Goal: Task Accomplishment & Management: Use online tool/utility

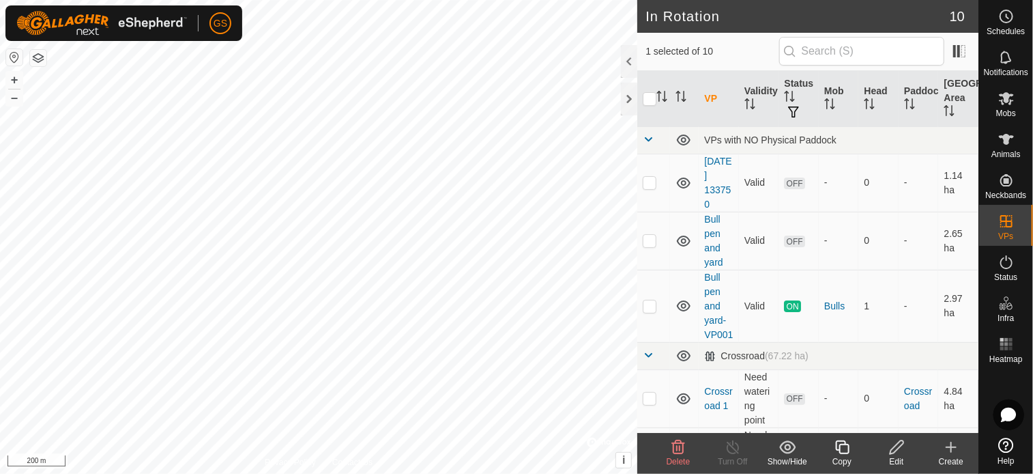
click at [901, 455] on div "Edit" at bounding box center [897, 461] width 55 height 12
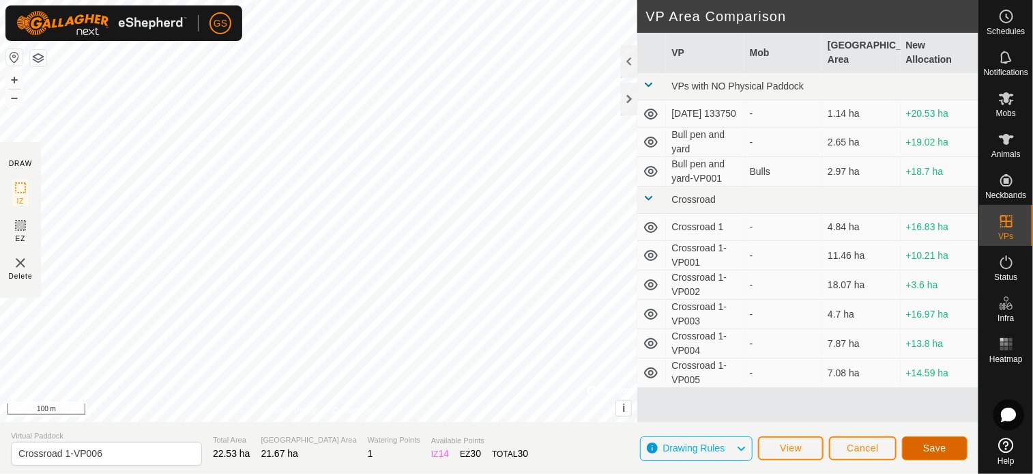
click at [934, 440] on button "Save" at bounding box center [935, 448] width 66 height 24
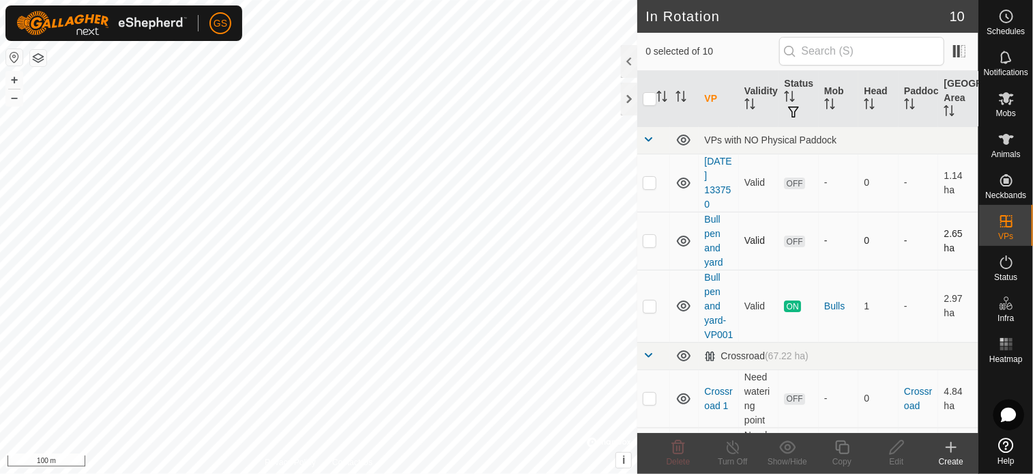
checkbox input "true"
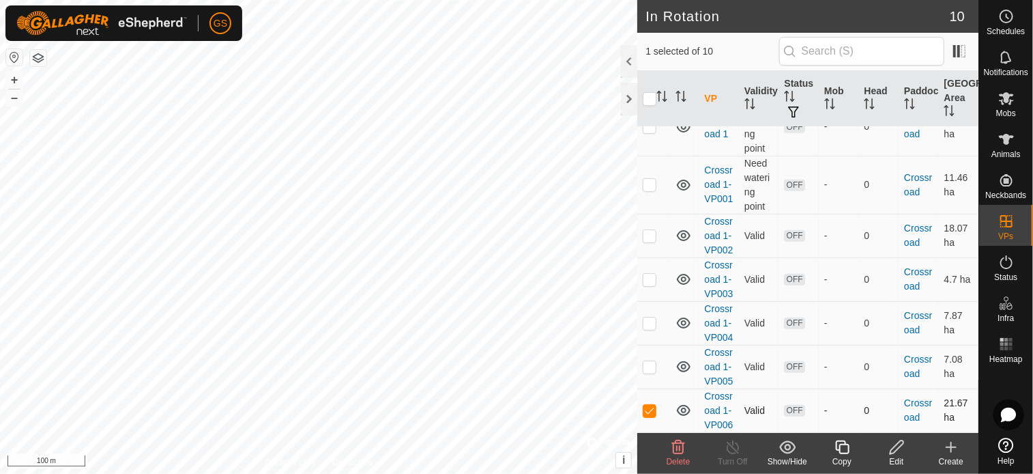
scroll to position [441, 0]
click at [1018, 109] on div "Mobs" at bounding box center [1006, 102] width 54 height 41
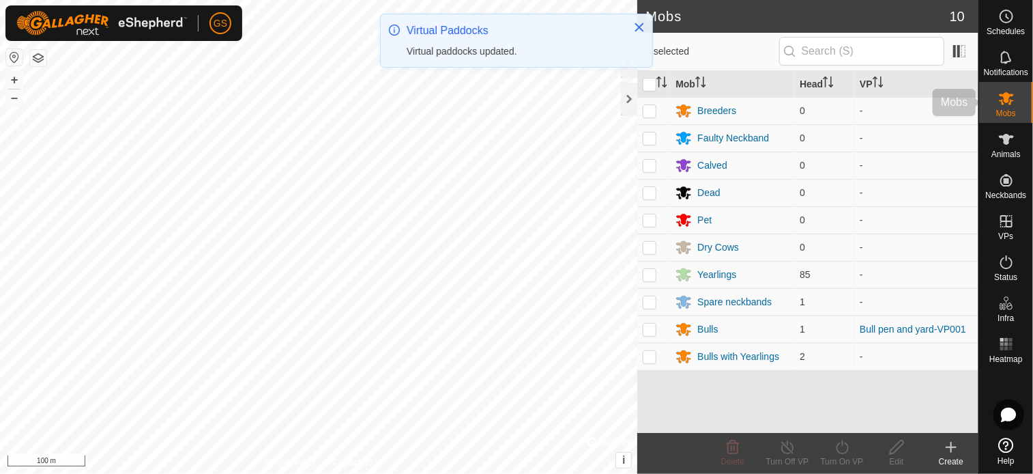
click at [1018, 110] on div "Mobs" at bounding box center [1006, 102] width 54 height 41
click at [655, 274] on p-checkbox at bounding box center [650, 274] width 14 height 11
checkbox input "true"
click at [650, 356] on p-checkbox at bounding box center [650, 356] width 14 height 11
checkbox input "true"
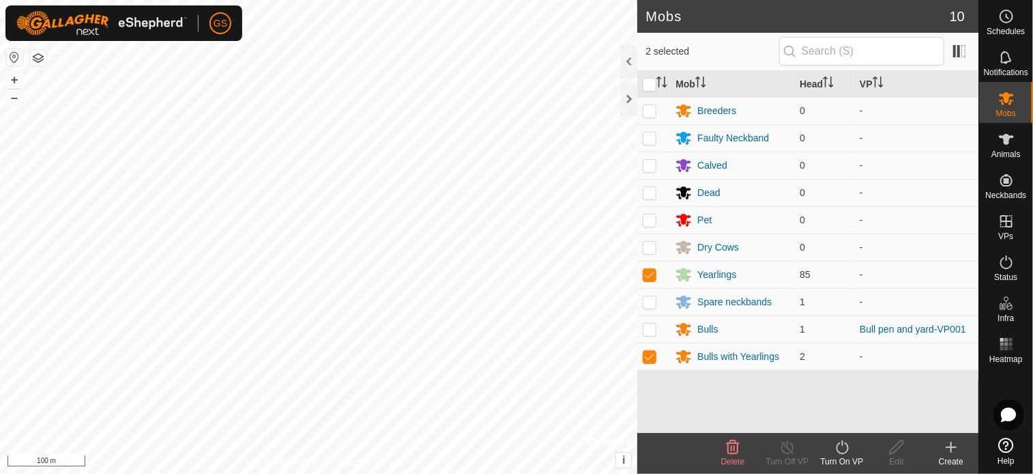
click at [846, 456] on div "Turn On VP" at bounding box center [842, 461] width 55 height 12
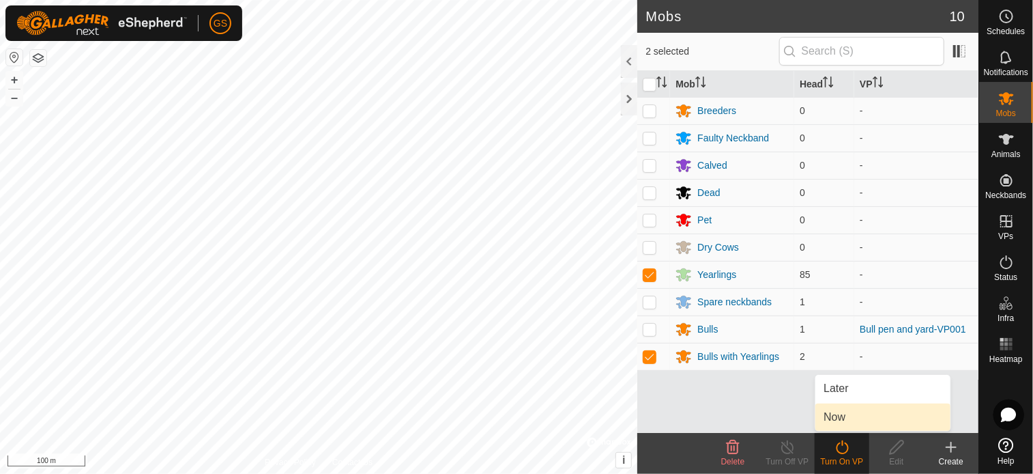
click at [861, 410] on link "Now" at bounding box center [883, 416] width 135 height 27
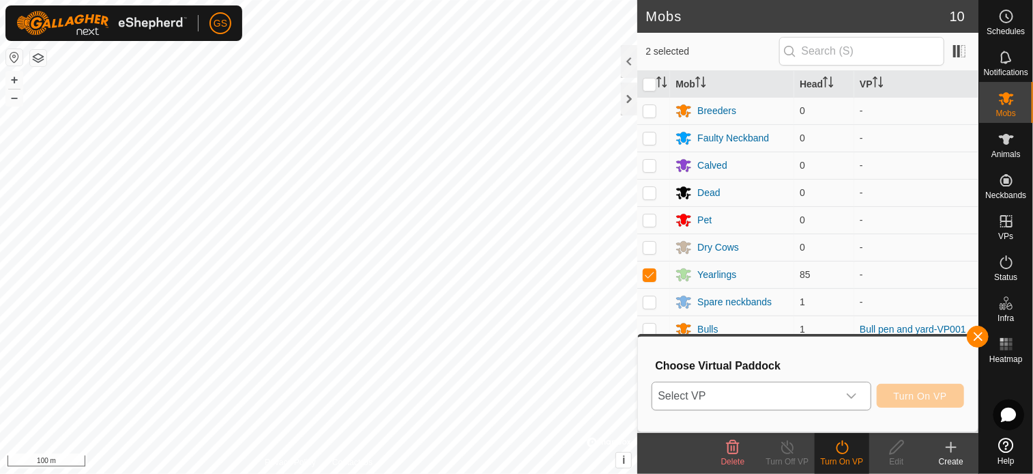
click at [857, 391] on icon "dropdown trigger" at bounding box center [851, 395] width 11 height 11
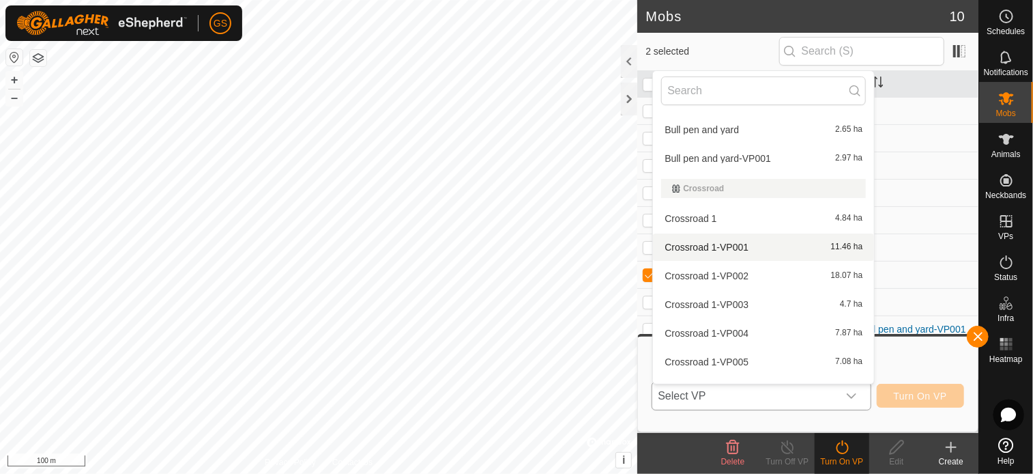
scroll to position [75, 0]
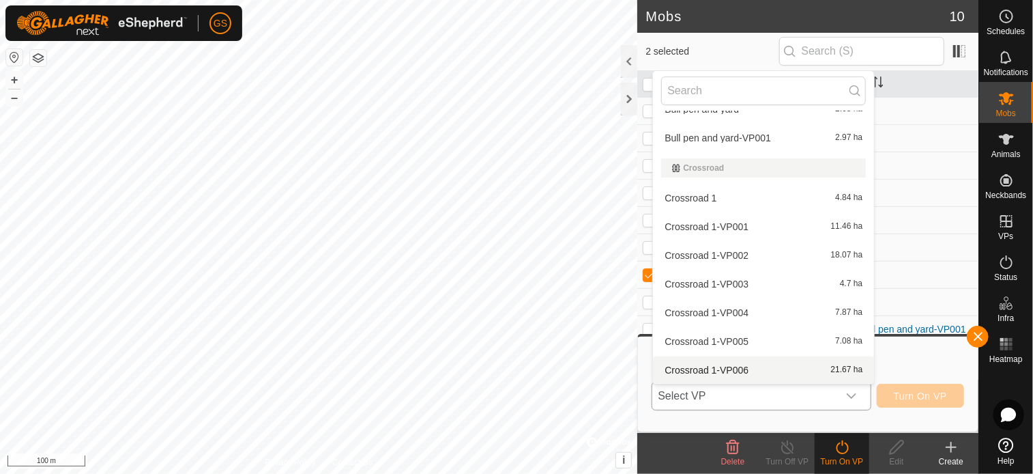
click at [740, 368] on li "Crossroad 1-VP006 21.67 ha" at bounding box center [763, 369] width 221 height 27
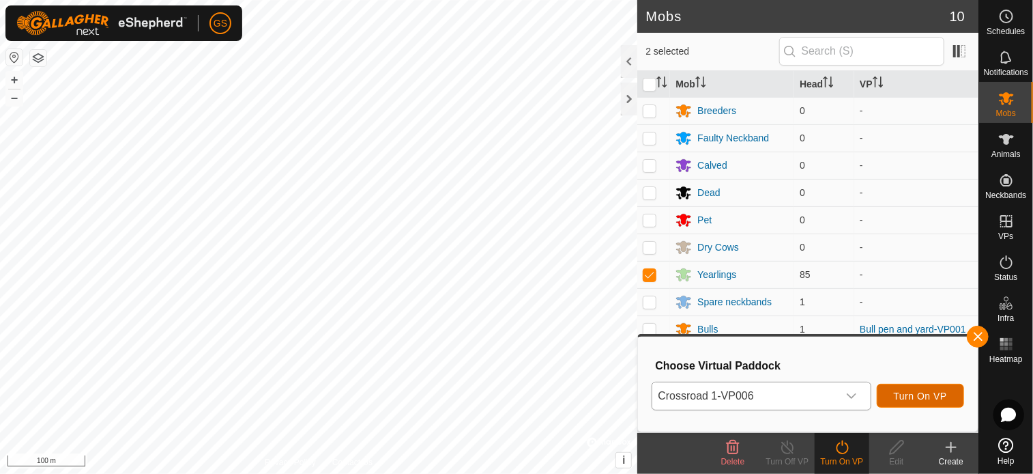
click at [914, 392] on span "Turn On VP" at bounding box center [920, 395] width 53 height 11
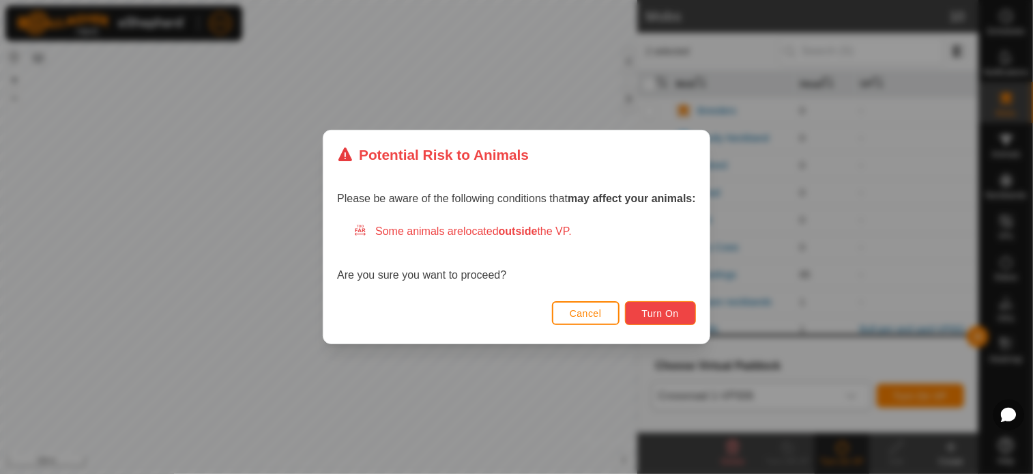
click at [664, 310] on span "Turn On" at bounding box center [660, 313] width 37 height 11
